Goal: Information Seeking & Learning: Understand process/instructions

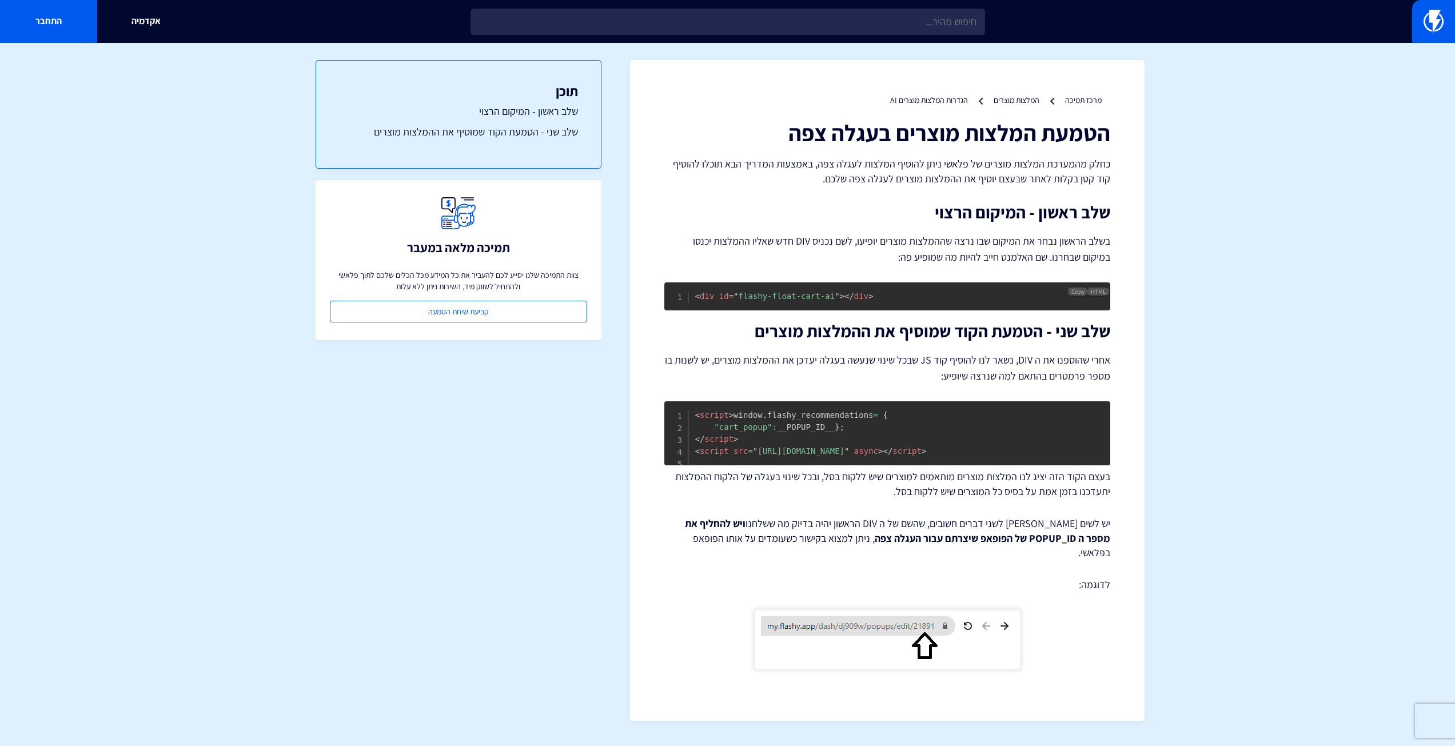
click at [781, 293] on span "= " flashy-float-cart-ai "" at bounding box center [784, 295] width 111 height 9
click at [829, 287] on pre "< div id = " flashy-float-cart-ai " > </ div >" at bounding box center [887, 296] width 446 height 28
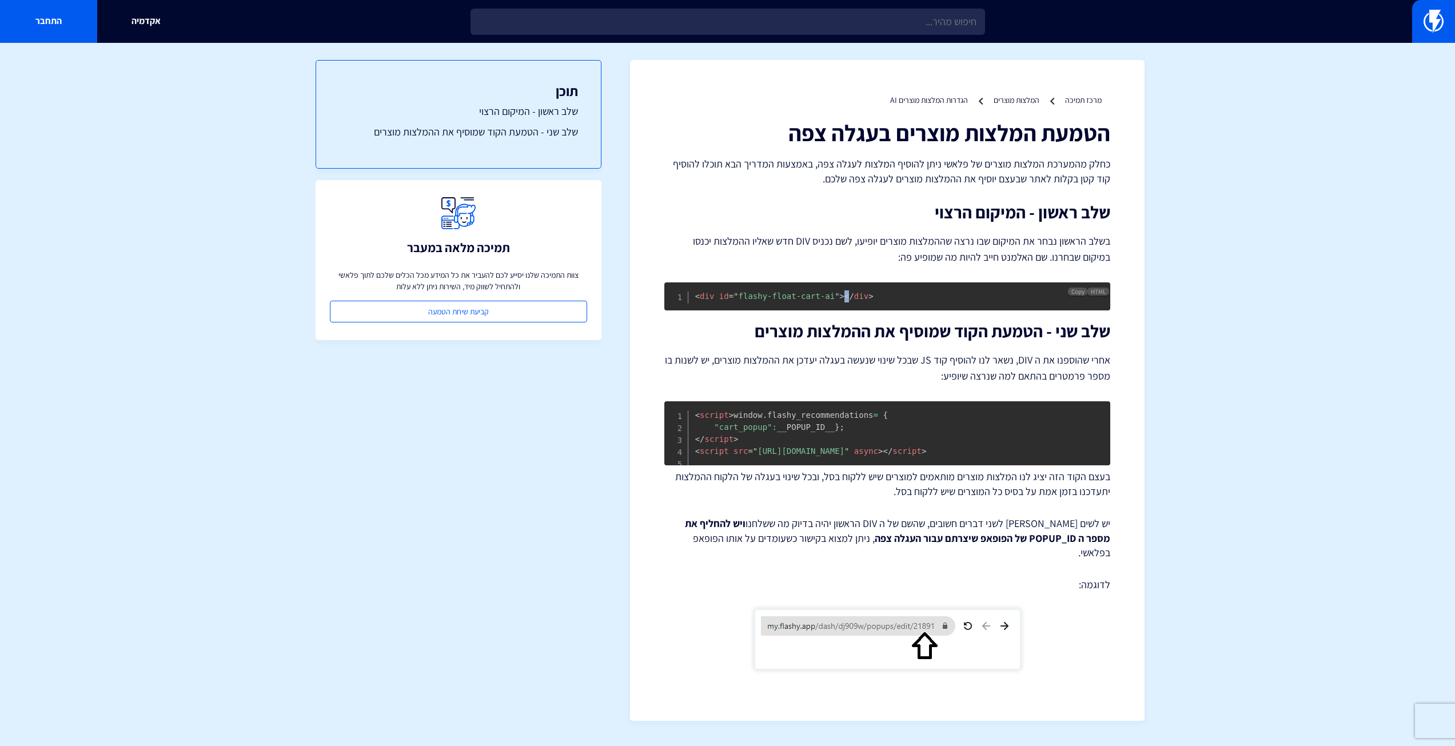
click at [829, 287] on pre "< div id = " flashy-float-cart-ai " > </ div >" at bounding box center [887, 296] width 446 height 28
click at [840, 293] on span ">" at bounding box center [842, 295] width 5 height 9
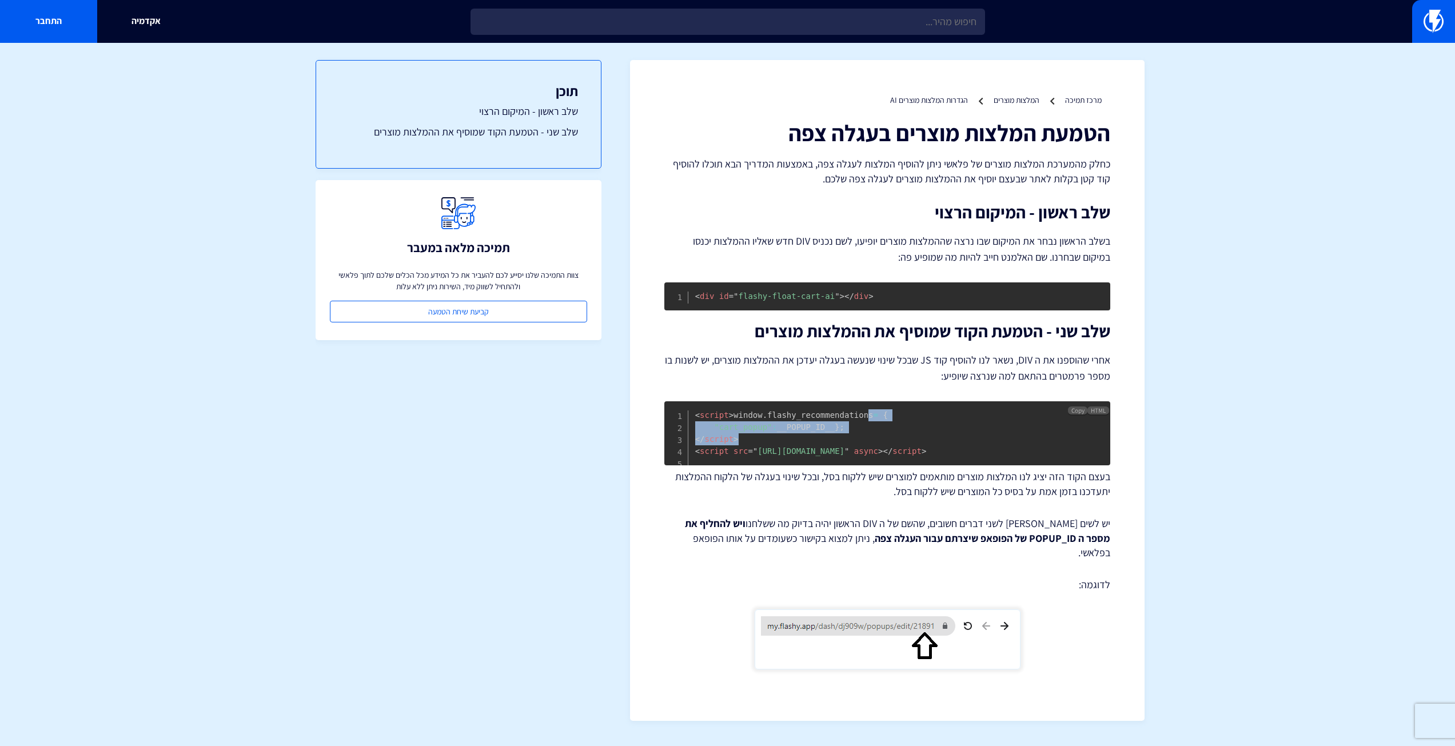
drag, startPoint x: 1022, startPoint y: 468, endPoint x: 1074, endPoint y: 462, distance: 51.8
click at [828, 430] on pre "< script > window . flashy_recommendations = { "cart_popup" : __POPUP_ID__ } ; …" at bounding box center [887, 433] width 446 height 64
click at [1072, 460] on pre "< script > window . flashy_recommendations = { "cart_popup" : __POPUP_ID__ } ; …" at bounding box center [887, 433] width 446 height 64
drag, startPoint x: 1052, startPoint y: 481, endPoint x: 696, endPoint y: 417, distance: 362.4
click at [696, 417] on pre "< script > window . flashy_recommendations = { "cart_popup" : __POPUP_ID__ } ; …" at bounding box center [887, 433] width 446 height 64
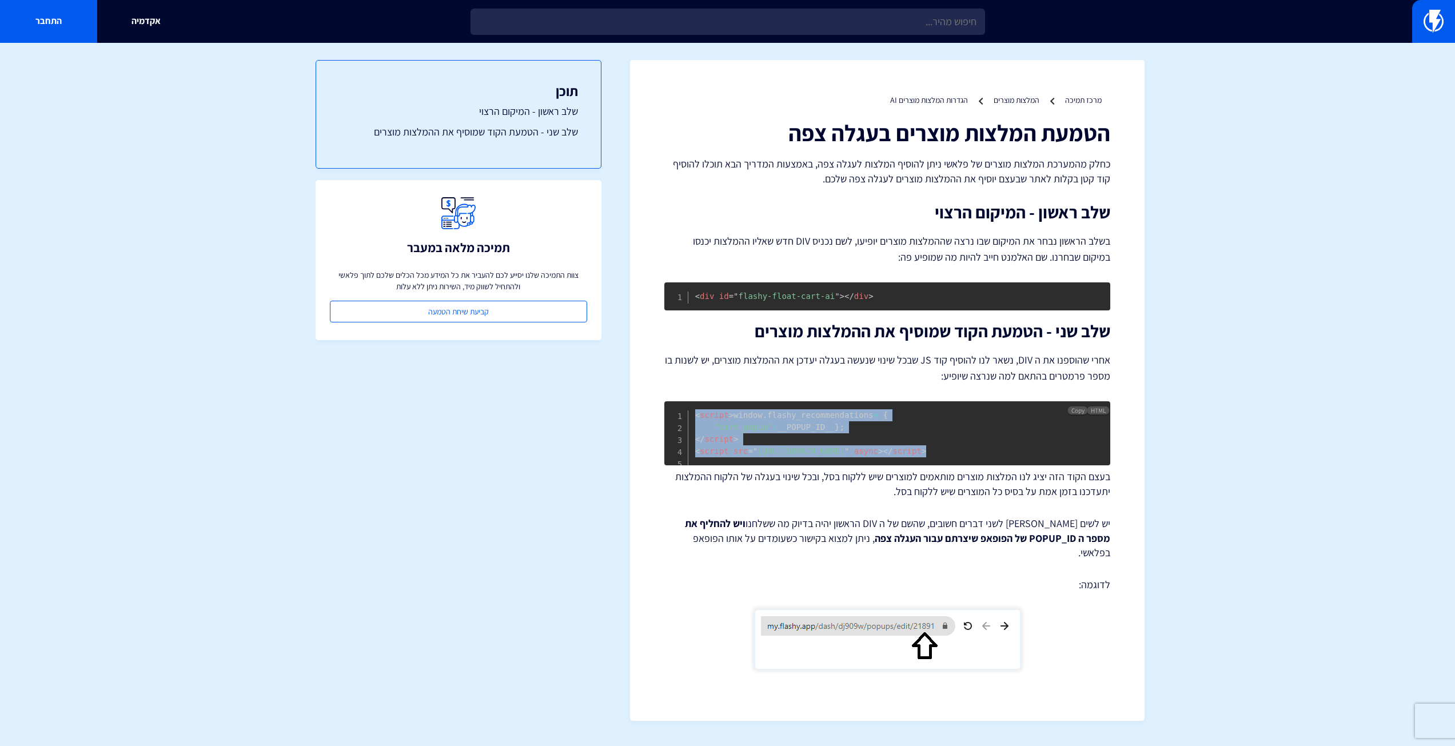
copy code "< script > window . flashy_recommendations = { "cart_popup" : __POPUP_ID__ } ; …"
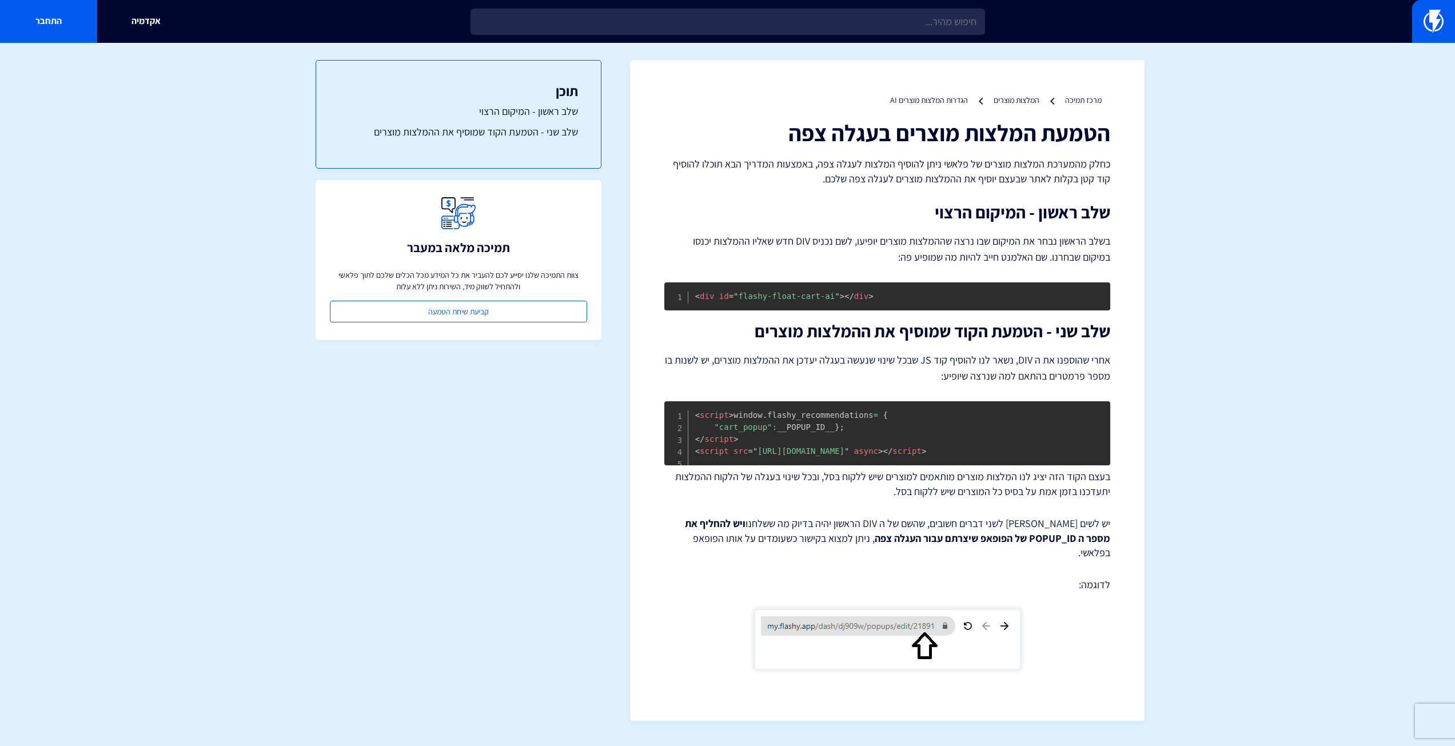
drag, startPoint x: 592, startPoint y: 625, endPoint x: 658, endPoint y: 629, distance: 65.9
click at [598, 625] on div "תוכן שלב ראשון - המיקום הרצוי שלב שני - הטמעת הקוד שמוסיף את ההמלצות מוצרים תמי…" at bounding box center [458, 386] width 286 height 686
